Goal: Contribute content: Add original content to the website for others to see

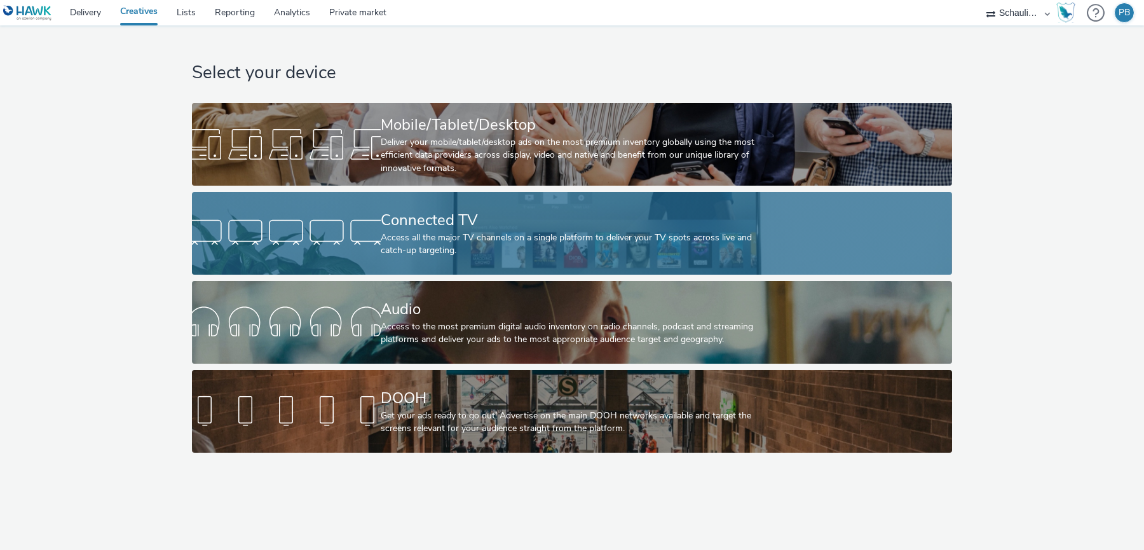
click at [480, 229] on div "Connected TV" at bounding box center [570, 220] width 378 height 22
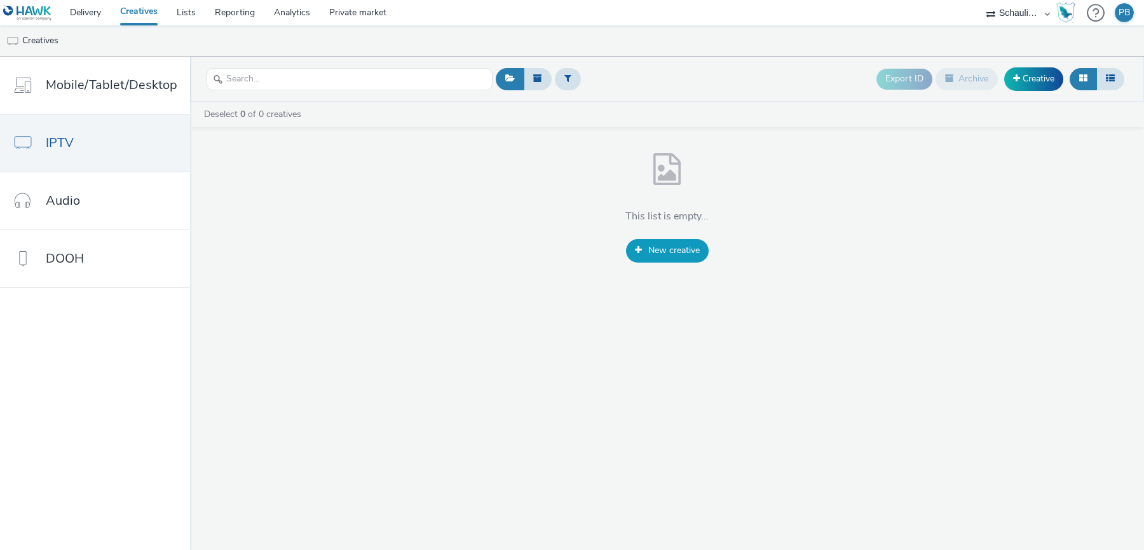
click at [685, 252] on span "New creative" at bounding box center [674, 250] width 51 height 12
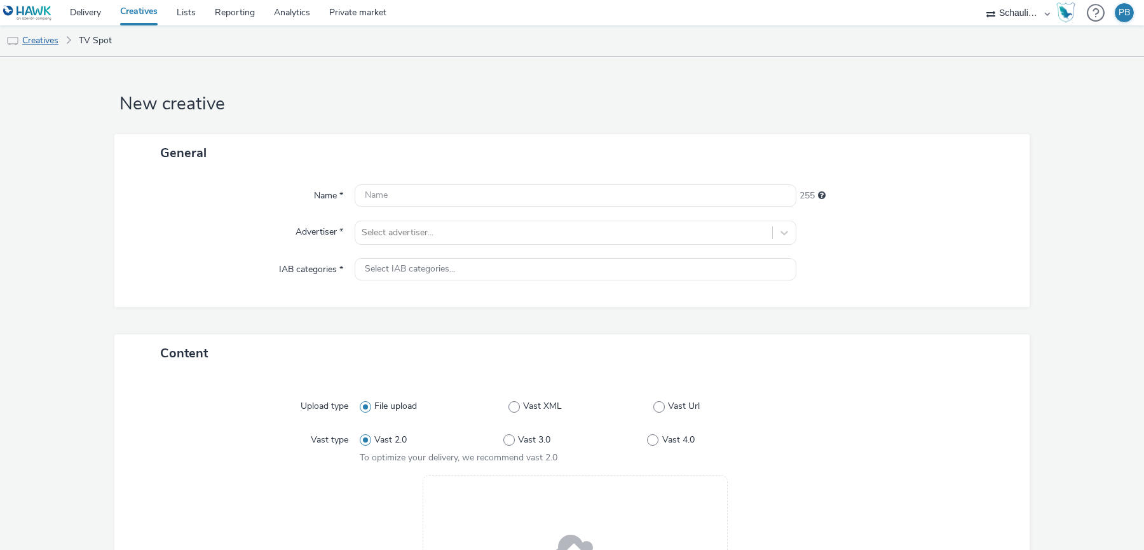
click at [30, 32] on link "Creatives" at bounding box center [32, 40] width 65 height 31
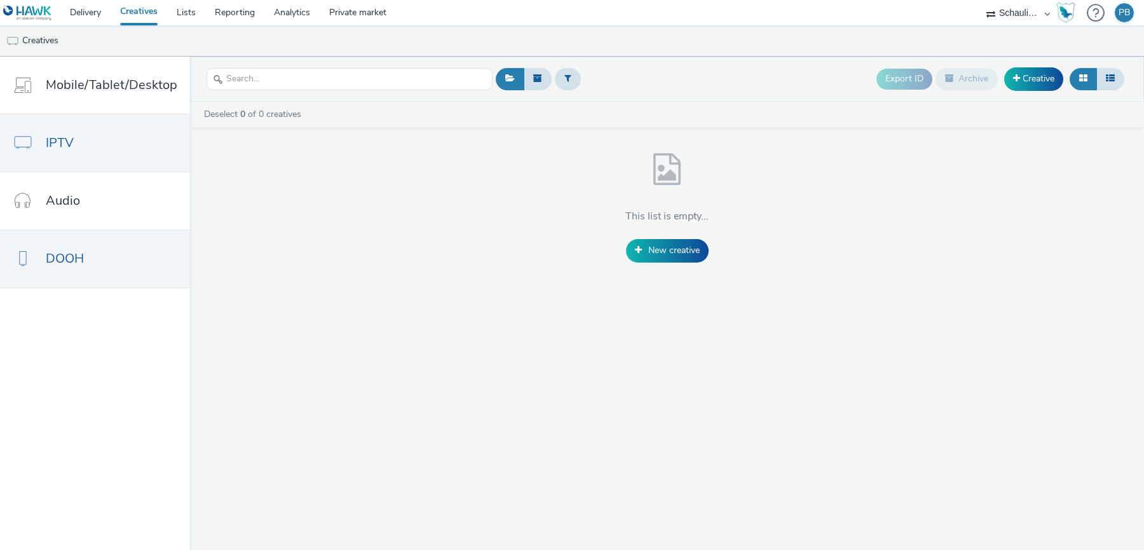
click at [107, 247] on link "DOOH" at bounding box center [95, 258] width 190 height 57
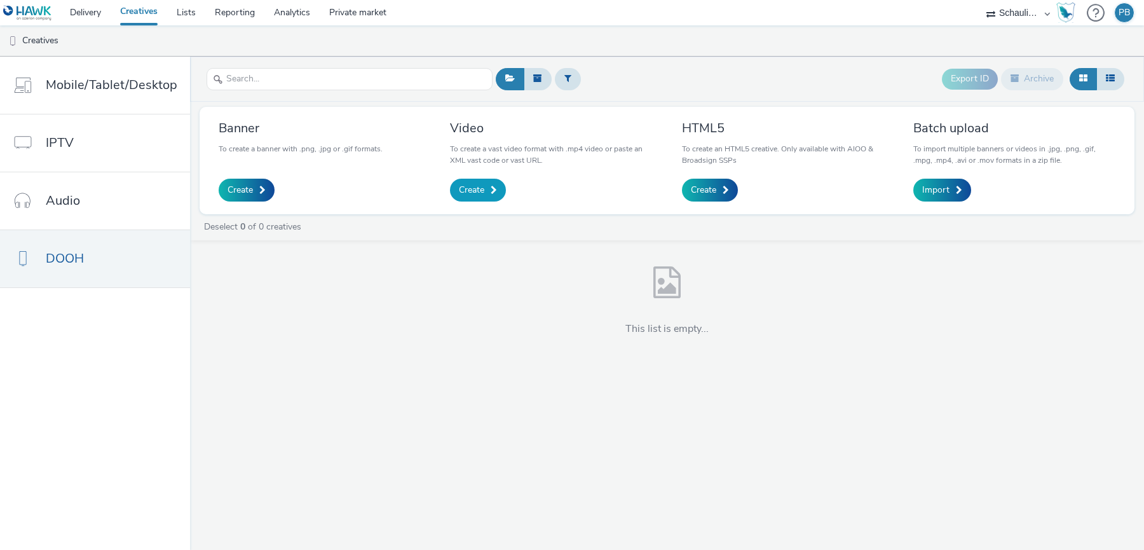
click at [476, 187] on span "Create" at bounding box center [471, 190] width 25 height 13
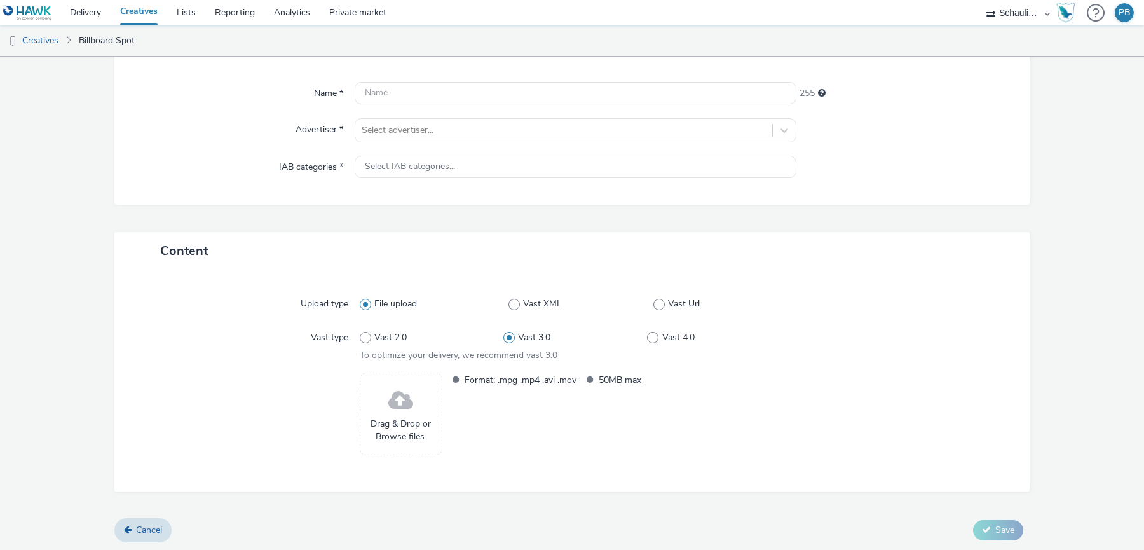
scroll to position [104, 0]
click at [372, 333] on label "Vast 2.0" at bounding box center [432, 335] width 144 height 13
click at [368, 333] on input "Vast 2.0" at bounding box center [364, 336] width 8 height 8
radio input "true"
radio input "false"
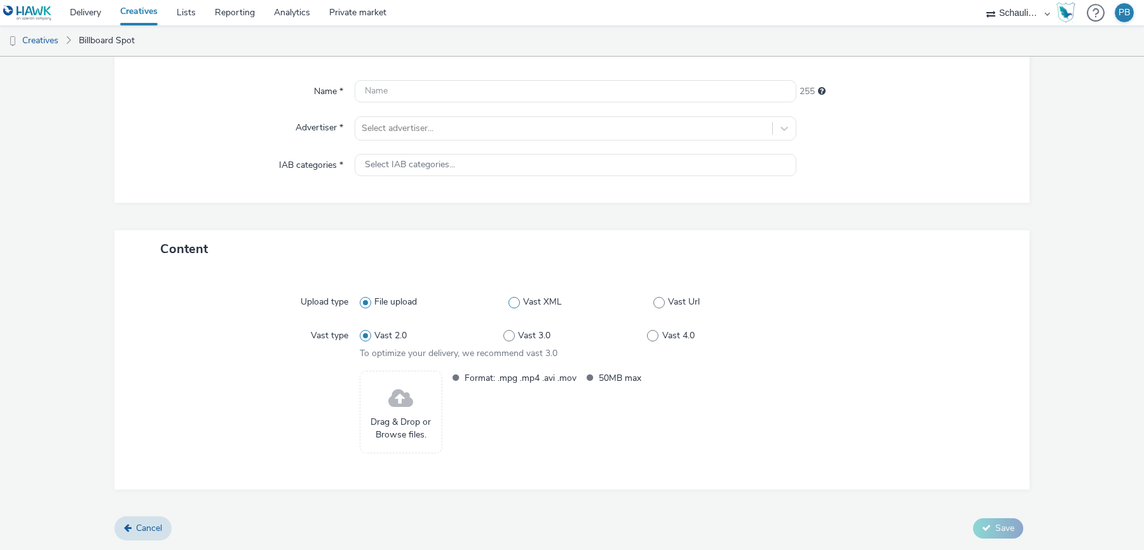
click at [524, 305] on span "Vast XML" at bounding box center [542, 302] width 39 height 13
click at [517, 305] on input "Vast XML" at bounding box center [513, 302] width 8 height 8
radio input "false"
radio input "true"
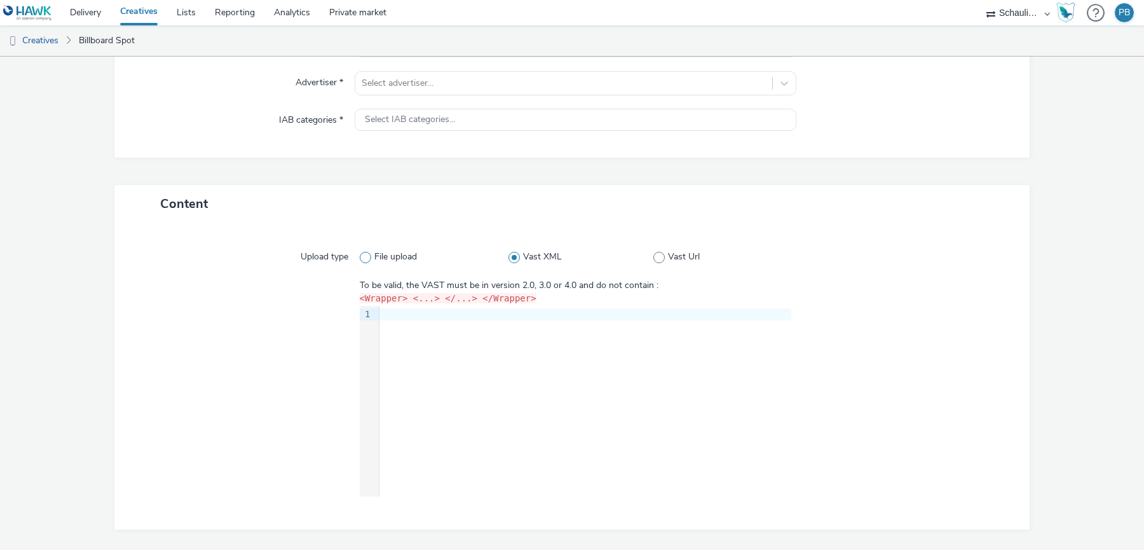
click at [364, 256] on span at bounding box center [365, 257] width 11 height 11
click at [364, 256] on input "File upload" at bounding box center [364, 257] width 8 height 8
radio input "true"
radio input "false"
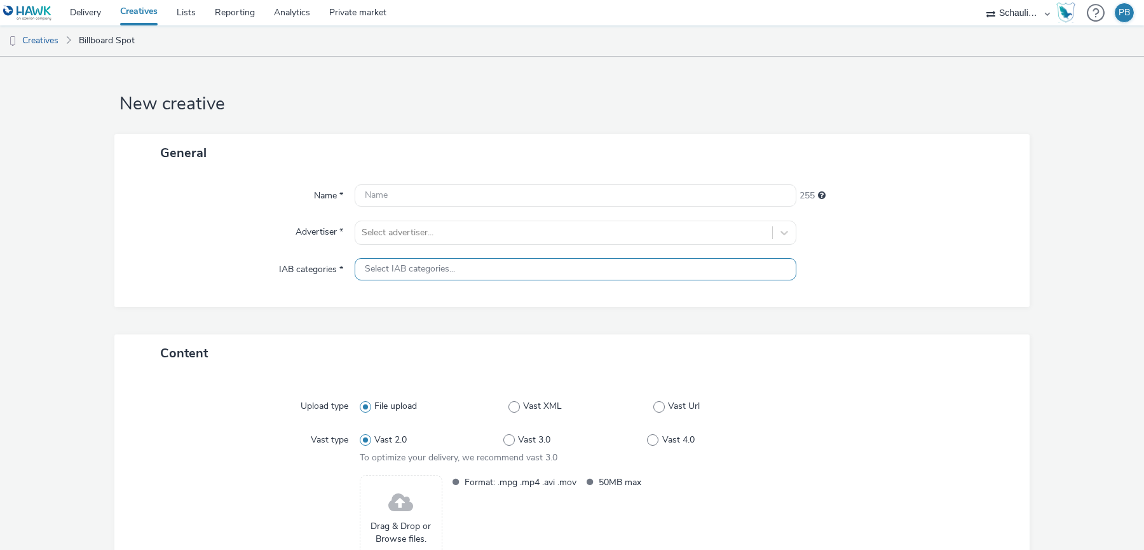
click at [431, 261] on div "Select IAB categories..." at bounding box center [576, 269] width 442 height 22
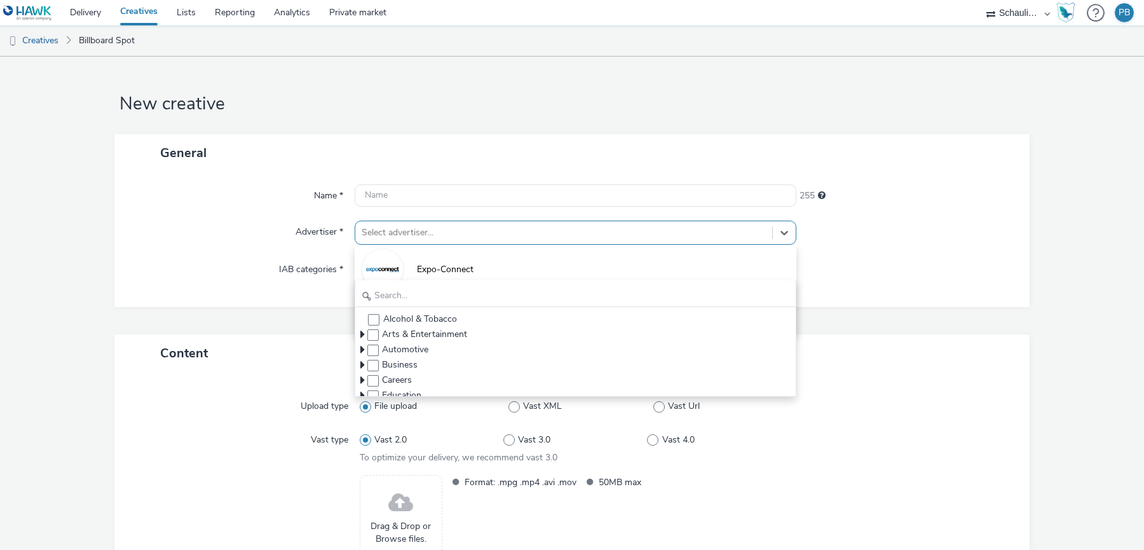
click at [452, 225] on div at bounding box center [564, 232] width 404 height 15
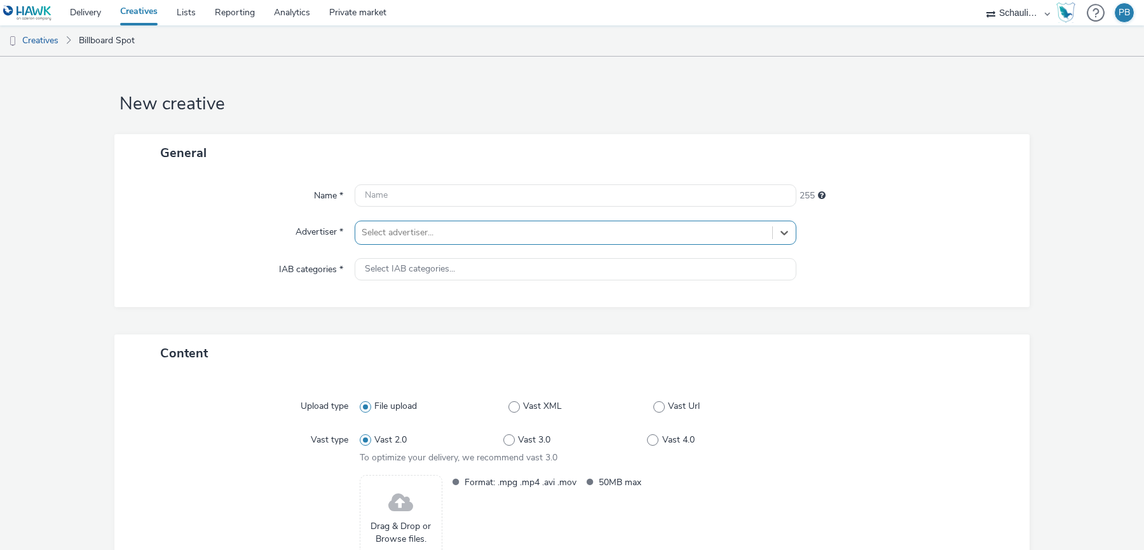
click at [452, 225] on div at bounding box center [564, 232] width 404 height 15
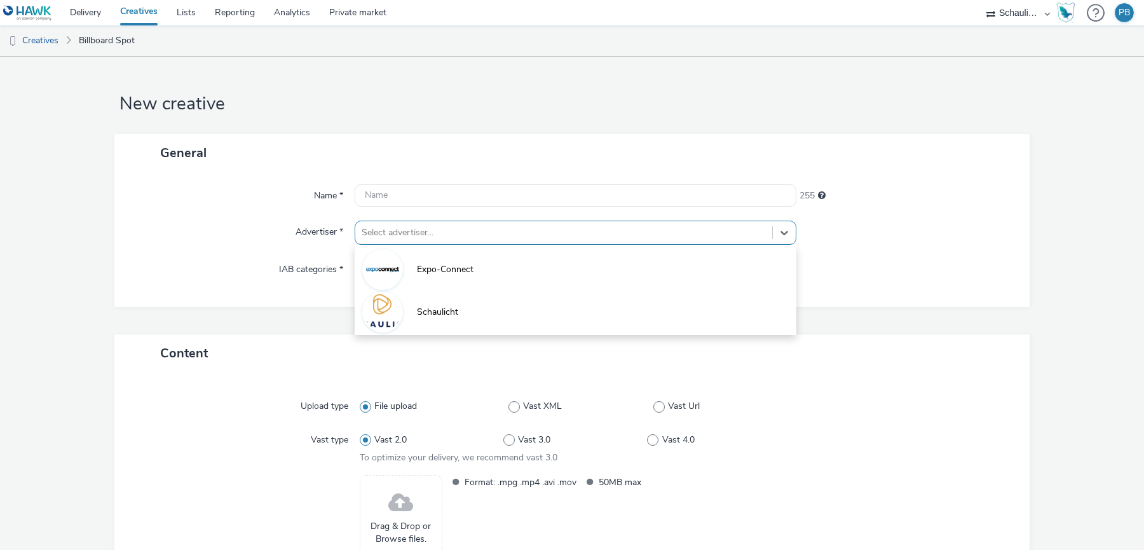
click at [450, 231] on div at bounding box center [564, 232] width 404 height 15
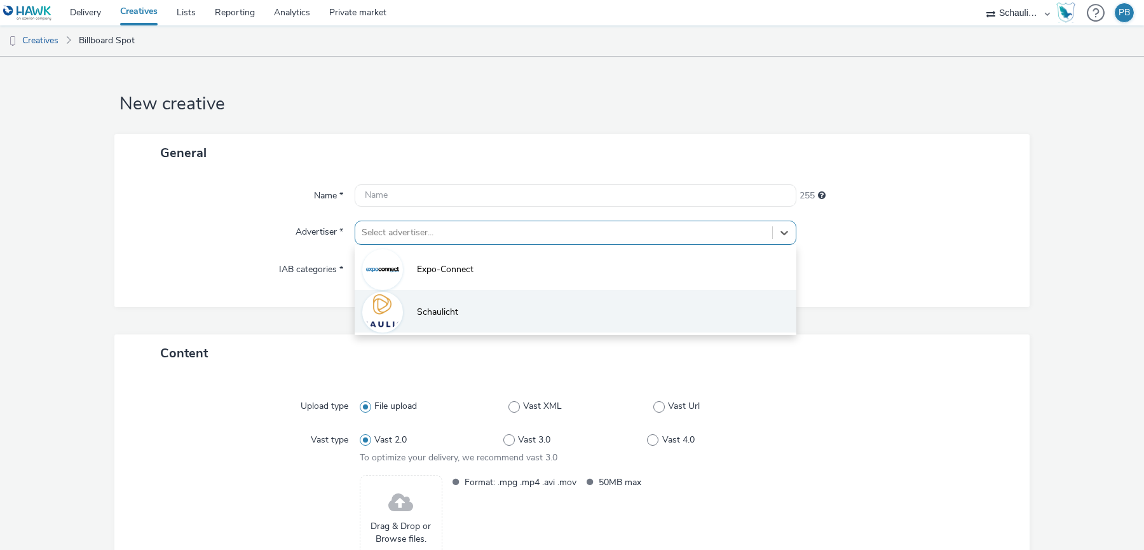
click at [433, 310] on span "Schaulicht" at bounding box center [437, 312] width 41 height 13
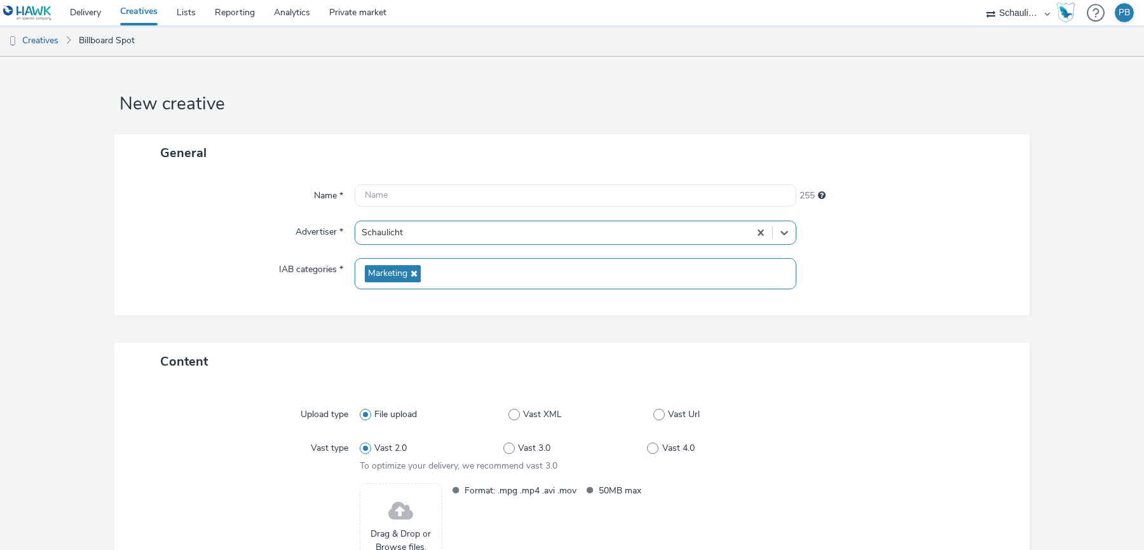
click at [416, 272] on icon at bounding box center [413, 273] width 10 height 9
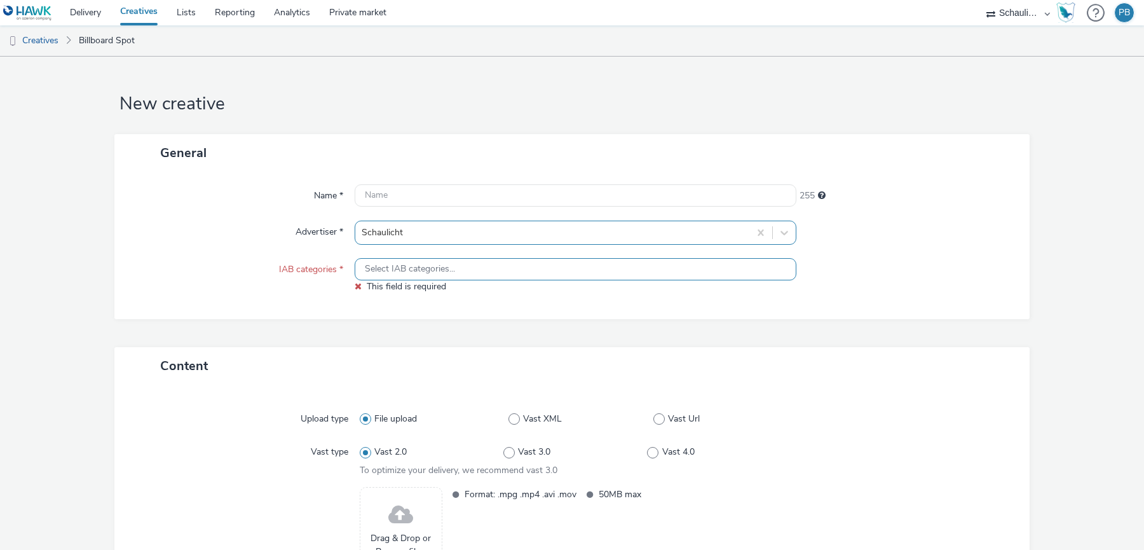
scroll to position [116, 0]
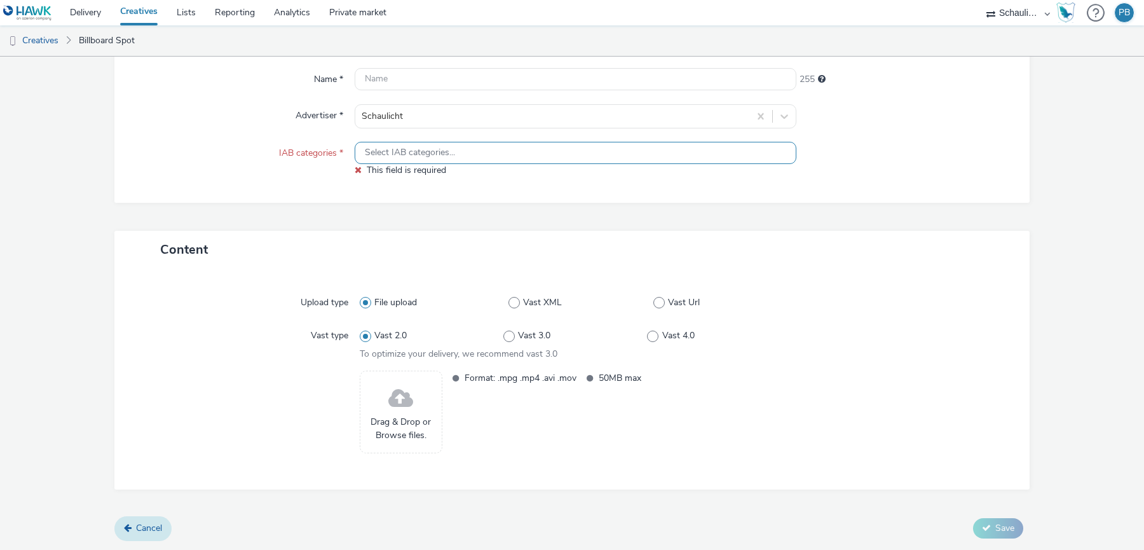
click at [149, 531] on span "Cancel" at bounding box center [149, 528] width 26 height 12
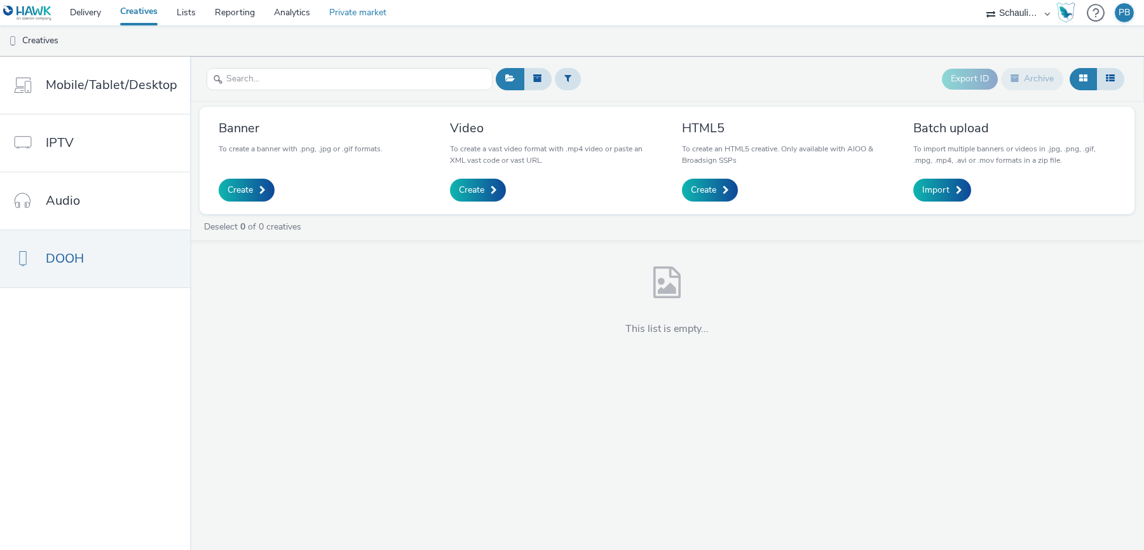
click at [362, 10] on link "Private market" at bounding box center [358, 12] width 76 height 25
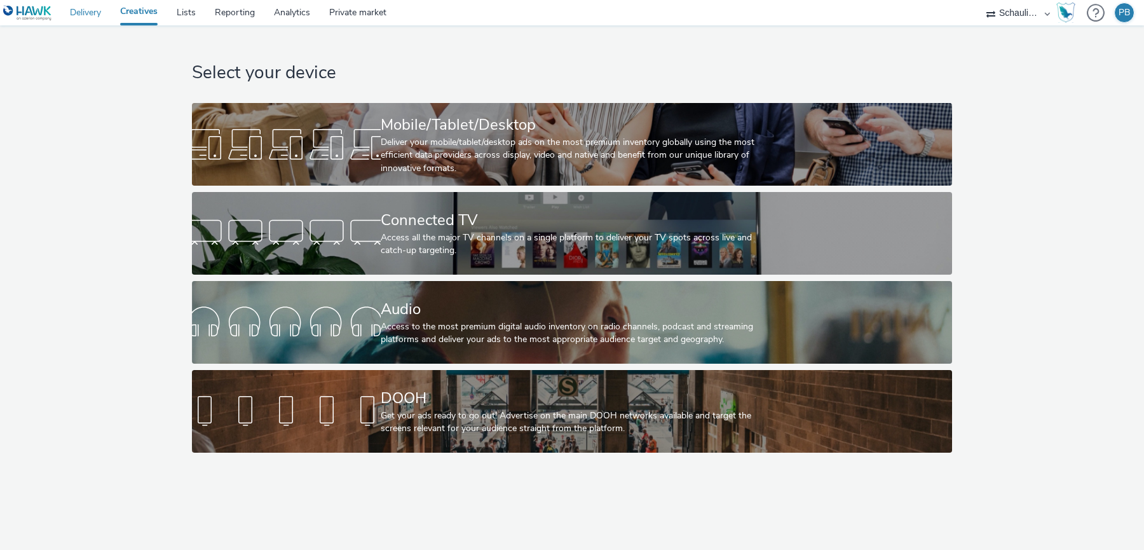
click at [80, 12] on link "Delivery" at bounding box center [85, 12] width 50 height 25
